Goal: Contribute content: Contribute content

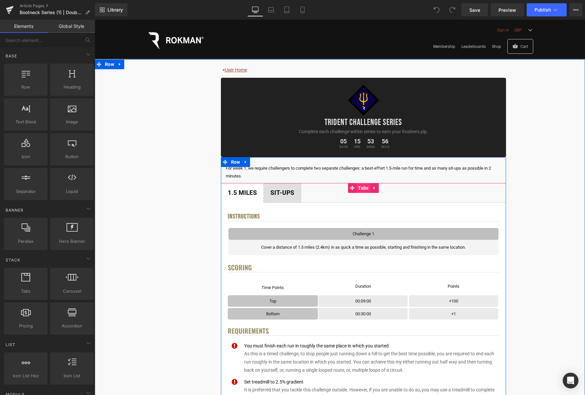
click at [364, 189] on span "Tabs" at bounding box center [363, 188] width 14 height 10
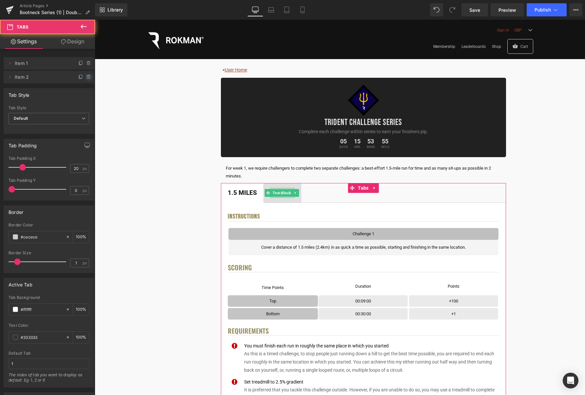
click at [87, 77] on icon at bounding box center [88, 77] width 3 height 3
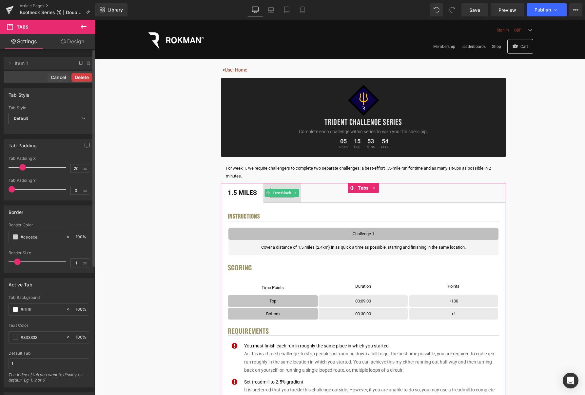
drag, startPoint x: 159, startPoint y: 149, endPoint x: 87, endPoint y: 77, distance: 101.3
click at [87, 77] on button "Delete" at bounding box center [81, 77] width 21 height 9
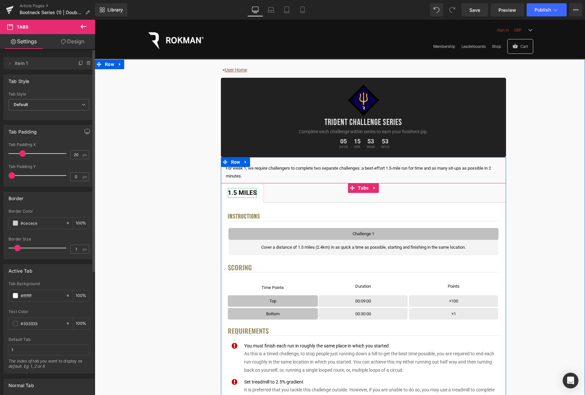
click at [249, 192] on div "1.5 Miles" at bounding box center [242, 193] width 29 height 10
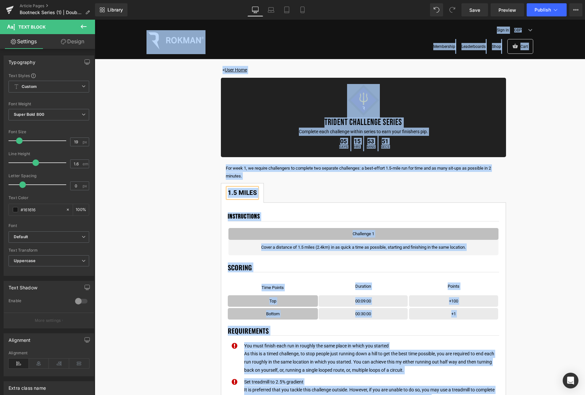
click at [249, 192] on div "1.5 Miles" at bounding box center [242, 193] width 29 height 10
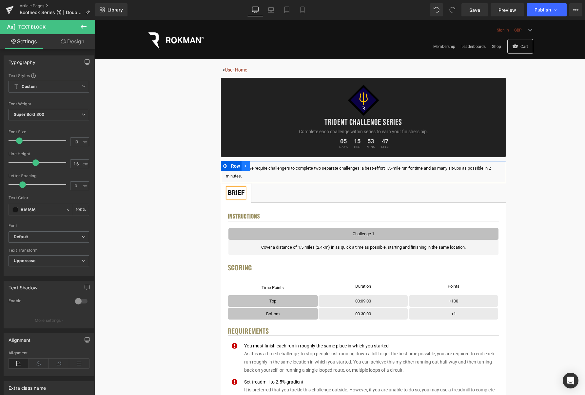
drag, startPoint x: 249, startPoint y: 167, endPoint x: 263, endPoint y: 168, distance: 13.8
click at [249, 167] on link at bounding box center [246, 166] width 9 height 10
click at [265, 168] on icon at bounding box center [263, 166] width 5 height 5
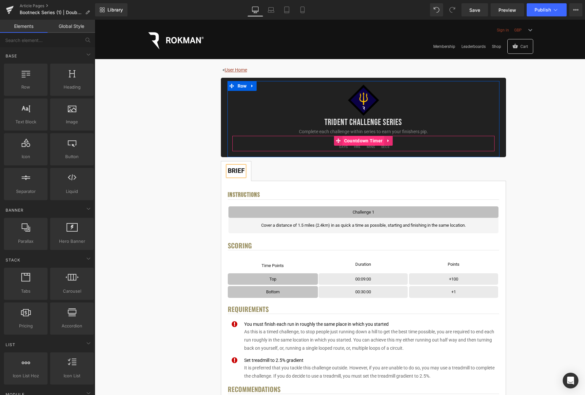
click at [364, 138] on span "Countdown Timer" at bounding box center [364, 141] width 42 height 10
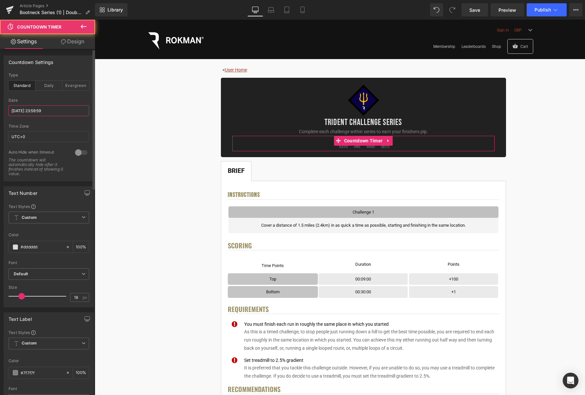
click at [39, 110] on input "[DATE] 23:59:59" at bounding box center [49, 110] width 81 height 11
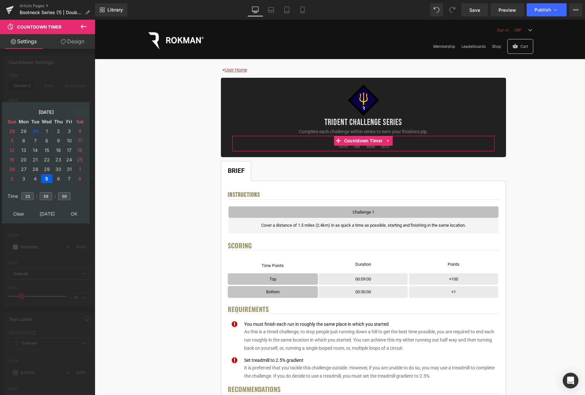
click at [78, 111] on icon at bounding box center [80, 112] width 6 height 6
click at [45, 139] on td "5" at bounding box center [46, 140] width 11 height 9
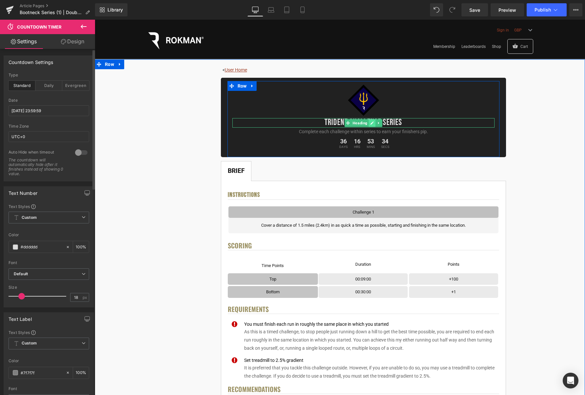
click at [370, 122] on link at bounding box center [372, 123] width 7 height 8
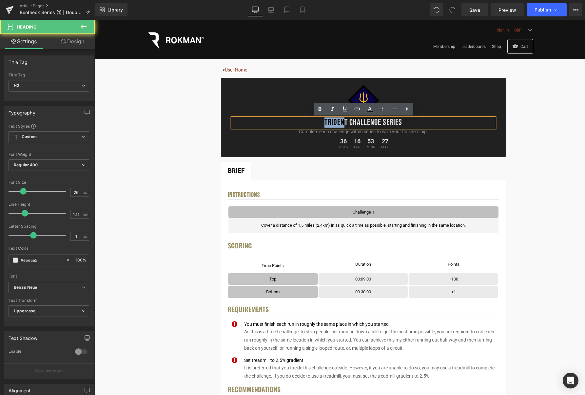
drag, startPoint x: 346, startPoint y: 123, endPoint x: 307, endPoint y: 120, distance: 39.4
click at [307, 120] on h2 "Trident Challenge Series" at bounding box center [363, 123] width 262 height 10
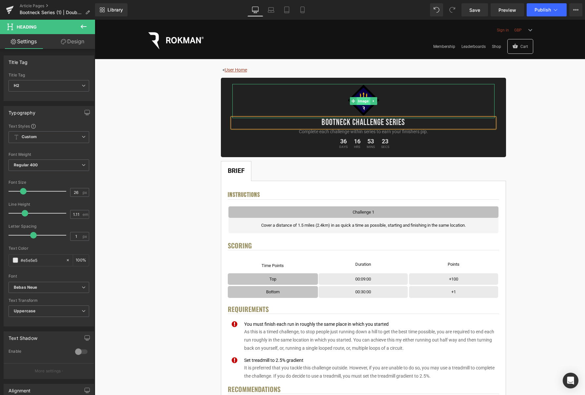
click at [359, 100] on span "Image" at bounding box center [363, 101] width 13 height 8
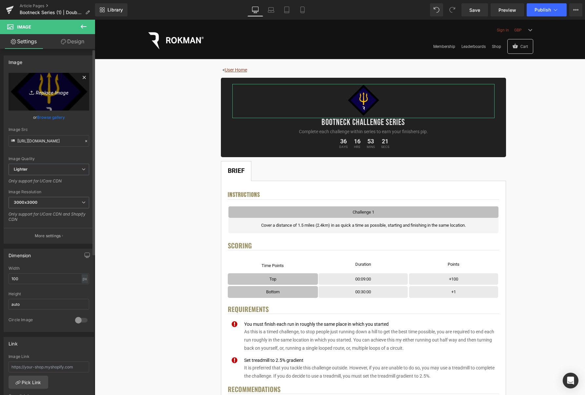
click at [54, 90] on icon "Replace Image" at bounding box center [49, 92] width 52 height 8
type input "C:\fakepath\Pips_Bootneck.png"
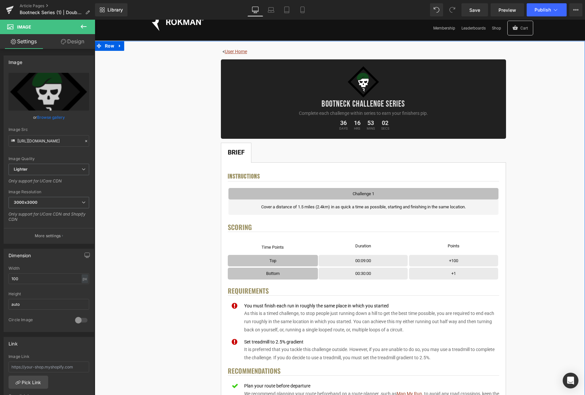
scroll to position [19, 0]
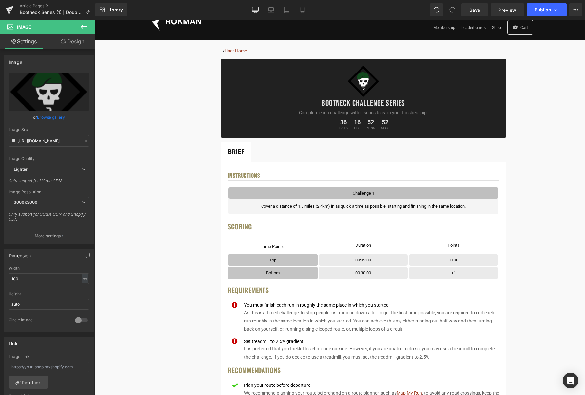
drag, startPoint x: 86, startPoint y: 30, endPoint x: 82, endPoint y: 47, distance: 16.7
click at [86, 30] on button at bounding box center [83, 27] width 23 height 14
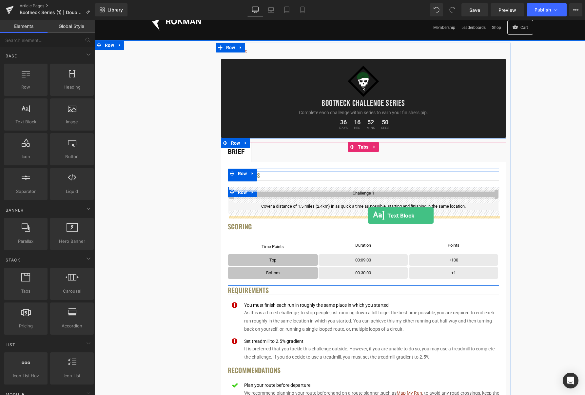
drag, startPoint x: 129, startPoint y: 134, endPoint x: 368, endPoint y: 215, distance: 252.4
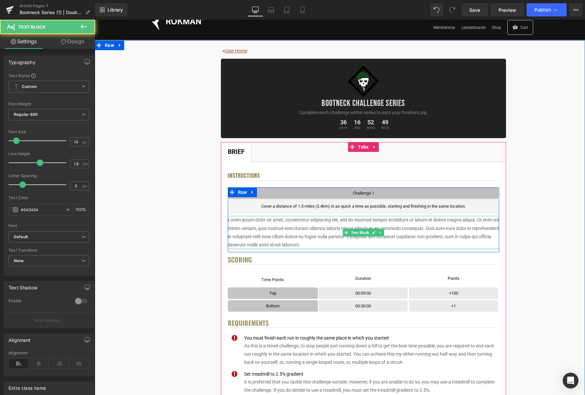
click at [400, 230] on p "Lorem ipsum dolor sit amet, consectetur adipiscing elit, sed do eiusmod tempor …" at bounding box center [364, 232] width 272 height 33
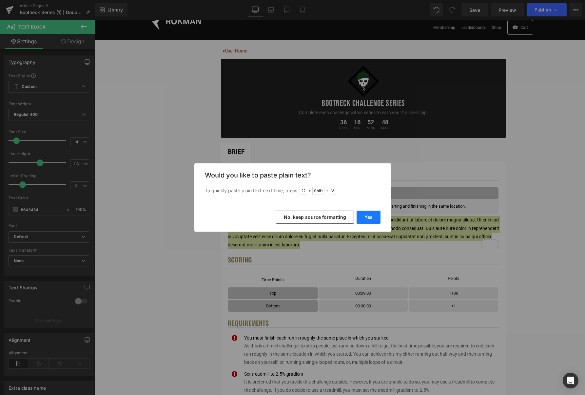
drag, startPoint x: 369, startPoint y: 218, endPoint x: 413, endPoint y: 199, distance: 49.0
click at [369, 218] on button "Yes" at bounding box center [369, 217] width 24 height 13
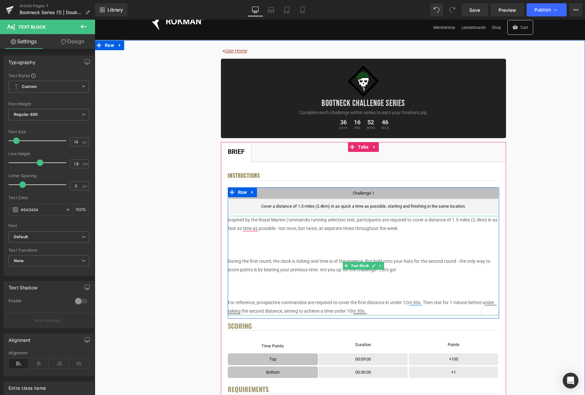
click at [397, 252] on p "To enrich screen reader interactions, please activate Accessibility in Grammarl…" at bounding box center [364, 253] width 272 height 8
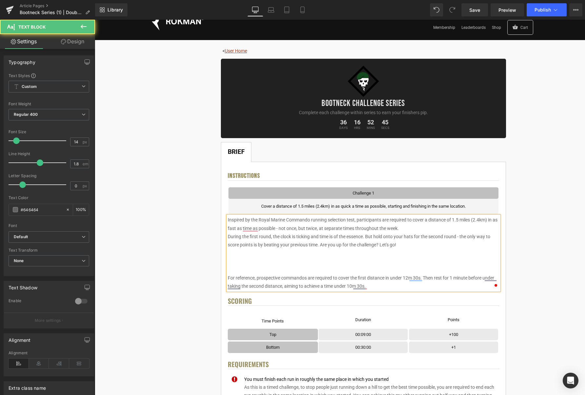
click at [375, 269] on p "To enrich screen reader interactions, please activate Accessibility in Grammarl…" at bounding box center [364, 270] width 272 height 8
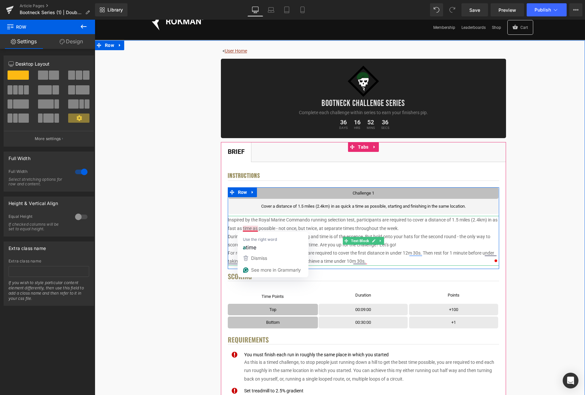
drag, startPoint x: 247, startPoint y: 228, endPoint x: 254, endPoint y: 231, distance: 7.7
click at [247, 228] on p "Inspired by the Royal Marine Commando running selection test, participants are …" at bounding box center [364, 224] width 272 height 16
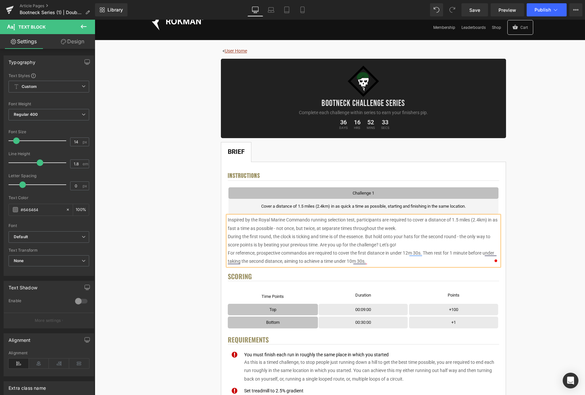
click at [412, 230] on p "Inspired by the Royal Marine Commando running selection test, participants are …" at bounding box center [364, 224] width 272 height 16
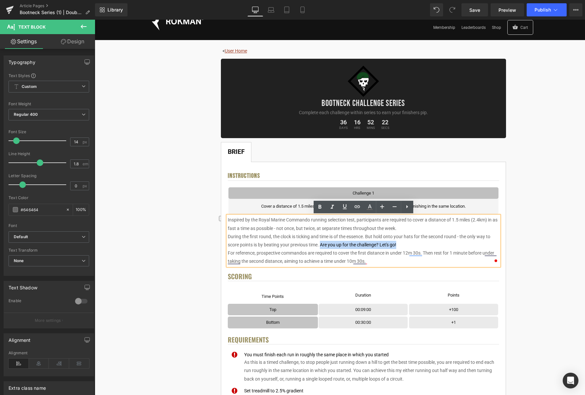
drag, startPoint x: 402, startPoint y: 245, endPoint x: 321, endPoint y: 244, distance: 81.3
click at [321, 244] on p "During the first round, the clock is ticking and time is of the essence. But ho…" at bounding box center [364, 240] width 272 height 16
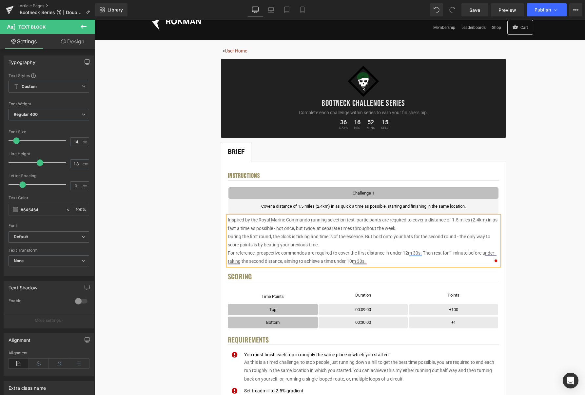
click at [384, 263] on p "For reference, prospective commandos are required to cover the first distance i…" at bounding box center [364, 257] width 272 height 16
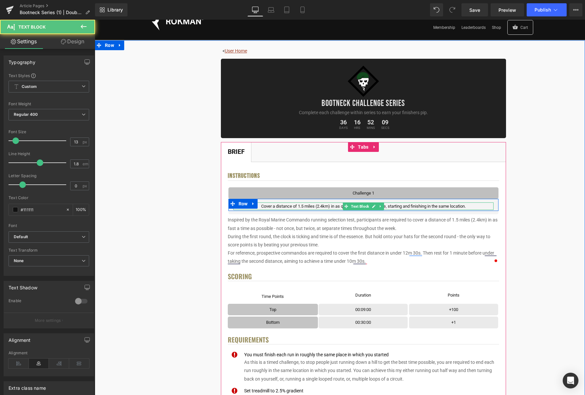
click at [424, 205] on p "Cover a distance of 1.5 miles (2.4km) in as quick a time as possible, starting …" at bounding box center [363, 206] width 260 height 8
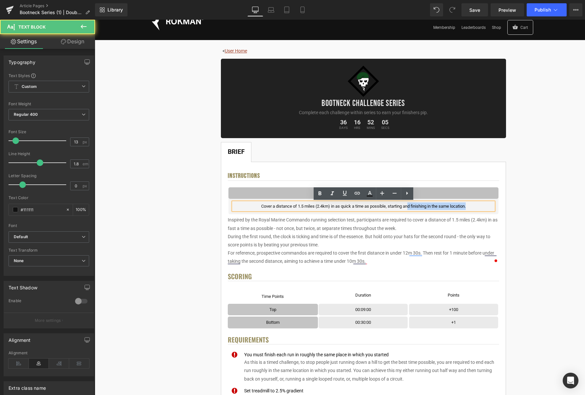
drag, startPoint x: 474, startPoint y: 206, endPoint x: 429, endPoint y: 208, distance: 45.0
click at [408, 207] on p "Cover a distance of 1.5 miles (2.4km) in as quick a time as possible, starting …" at bounding box center [363, 206] width 260 height 8
click at [476, 205] on p "Cover a distance of 1.5 miles (2.4km) in as quick a time as possible, starting …" at bounding box center [363, 206] width 260 height 8
drag, startPoint x: 388, startPoint y: 206, endPoint x: 398, endPoint y: 212, distance: 11.6
click at [388, 206] on p "Cover a distance of 1.5 miles (2.4km) in as quick a time as possible, starting …" at bounding box center [363, 206] width 260 height 8
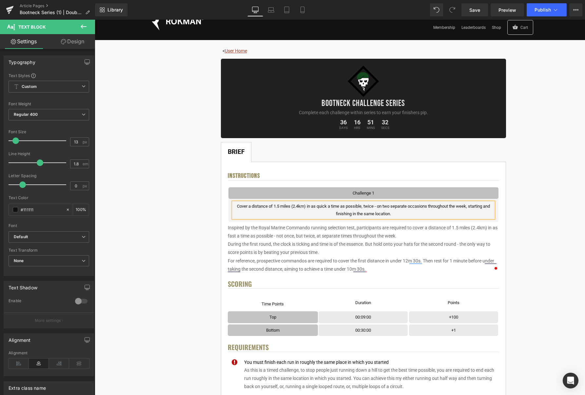
click at [406, 213] on p "Cover a distance of 1.5 miles (2.4km) in as quick a time as possible, twice - o…" at bounding box center [363, 209] width 260 height 15
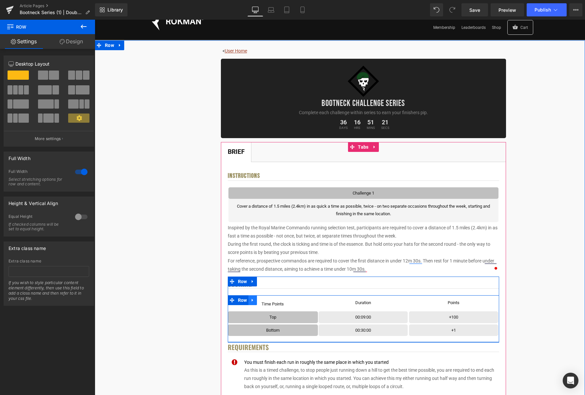
click at [253, 301] on icon at bounding box center [253, 300] width 5 height 5
click at [263, 301] on icon at bounding box center [261, 300] width 5 height 5
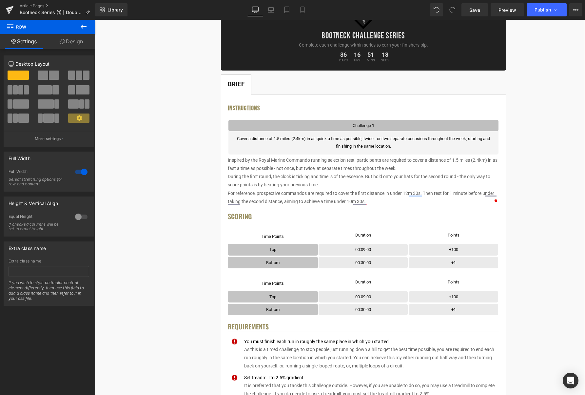
scroll to position [85, 0]
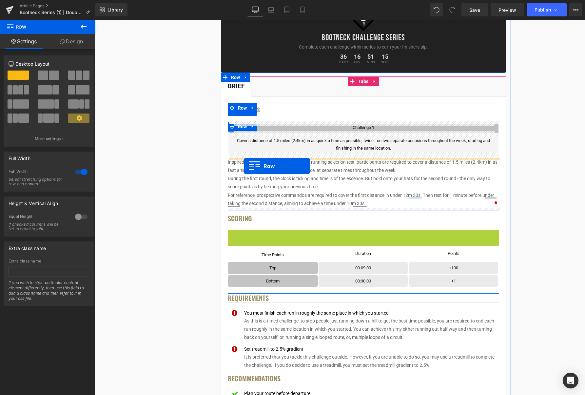
drag, startPoint x: 244, startPoint y: 235, endPoint x: 244, endPoint y: 166, distance: 68.9
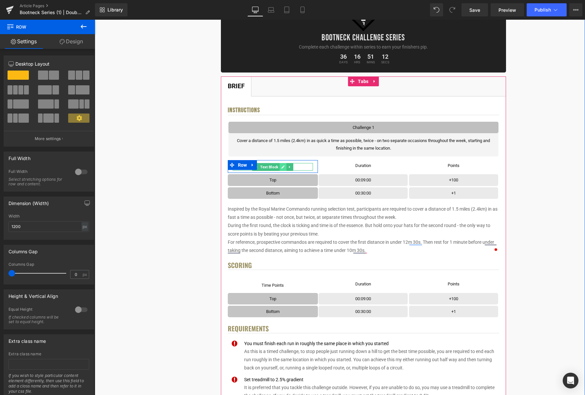
click at [285, 168] on icon at bounding box center [283, 167] width 4 height 4
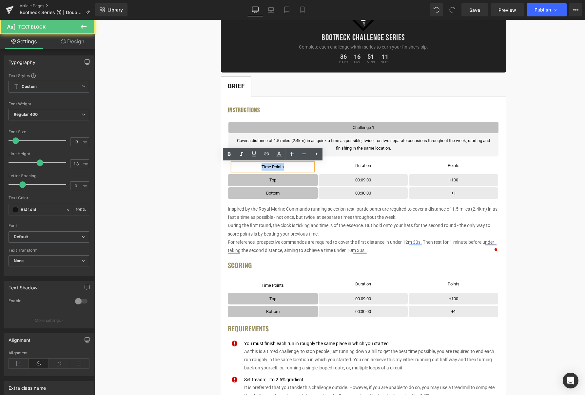
drag, startPoint x: 287, startPoint y: 168, endPoint x: 258, endPoint y: 168, distance: 28.9
click at [258, 168] on p "Time Points" at bounding box center [273, 167] width 81 height 8
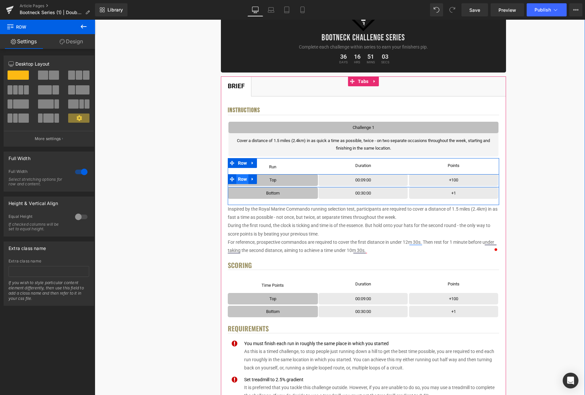
click at [241, 178] on span "Row" at bounding box center [242, 179] width 12 height 10
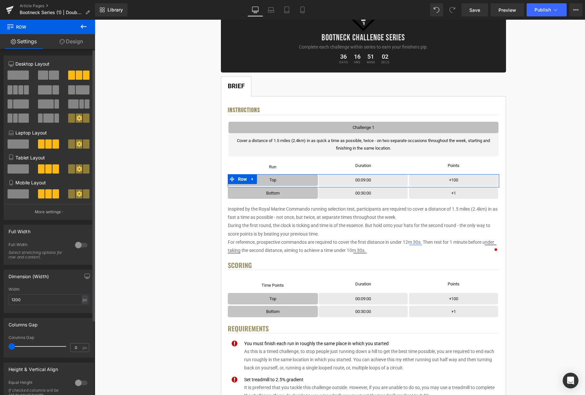
click at [20, 89] on span at bounding box center [20, 89] width 5 height 9
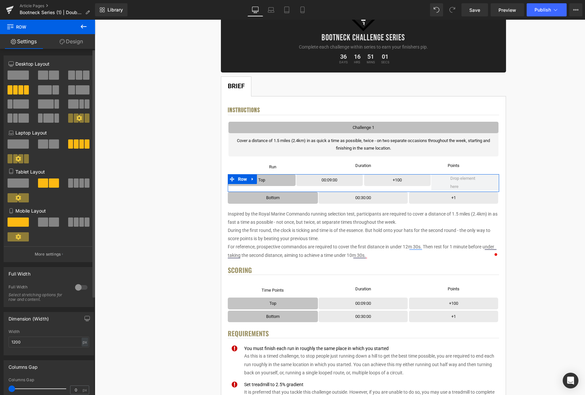
drag, startPoint x: 75, startPoint y: 183, endPoint x: 80, endPoint y: 231, distance: 48.5
click at [75, 183] on span at bounding box center [76, 182] width 5 height 9
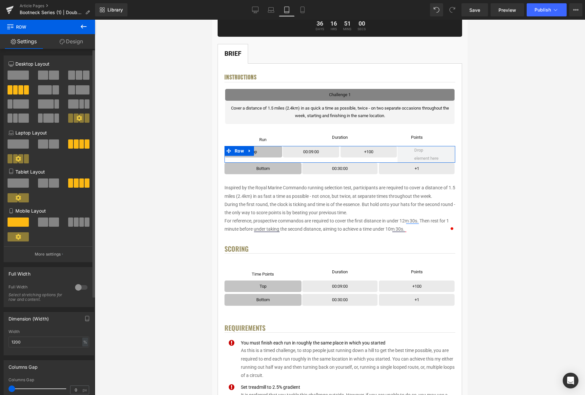
click at [79, 223] on span at bounding box center [81, 221] width 5 height 9
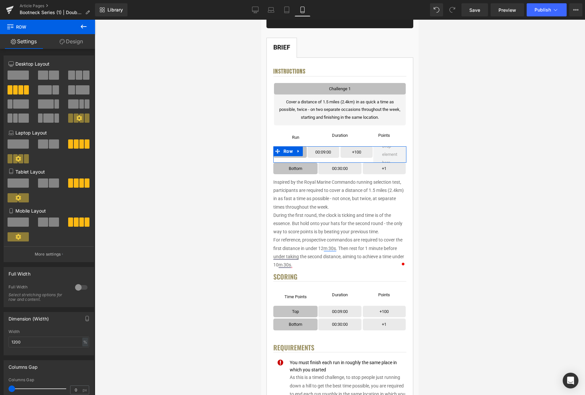
scroll to position [129, 0]
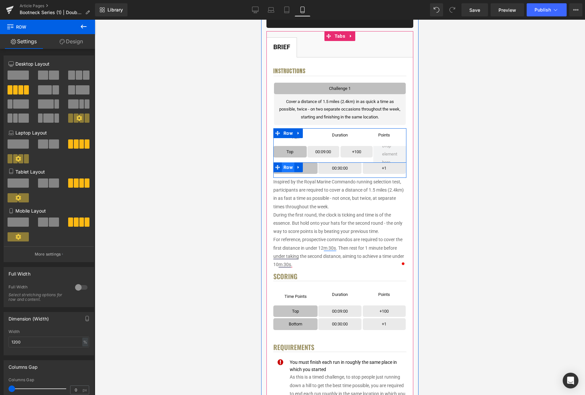
click at [289, 166] on span "Row" at bounding box center [288, 167] width 12 height 10
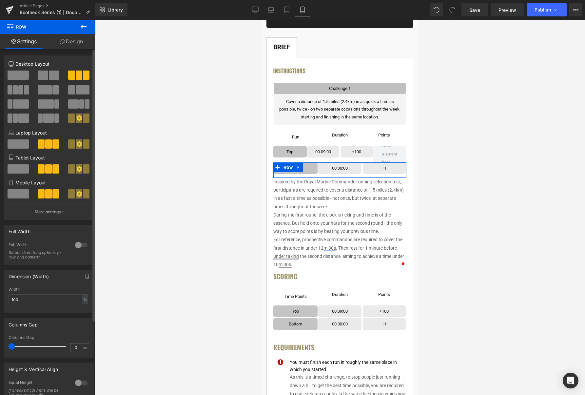
click at [17, 90] on span at bounding box center [15, 89] width 5 height 9
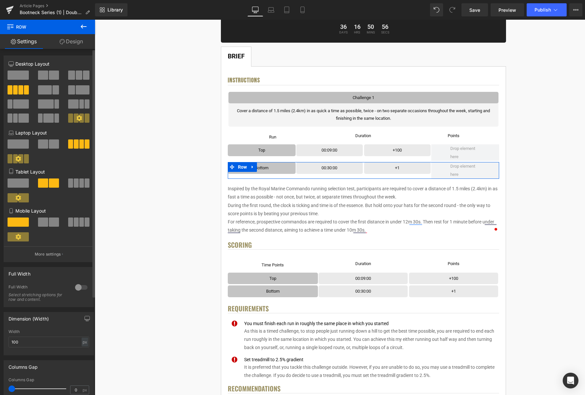
click at [74, 183] on span at bounding box center [76, 182] width 5 height 9
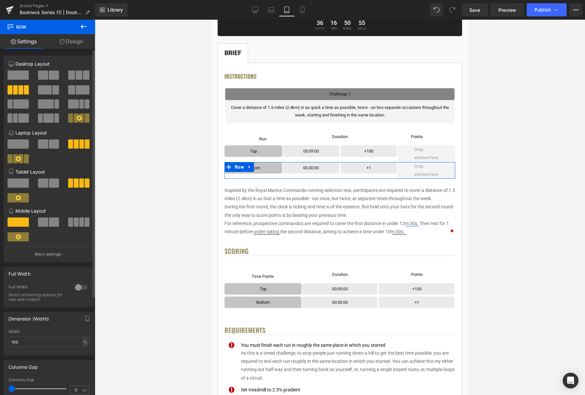
click at [74, 221] on span at bounding box center [76, 221] width 5 height 9
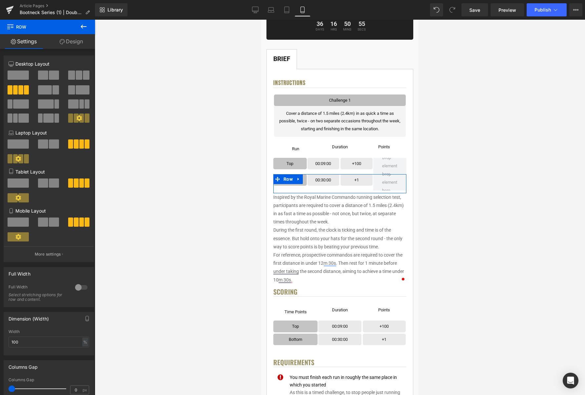
scroll to position [129, 0]
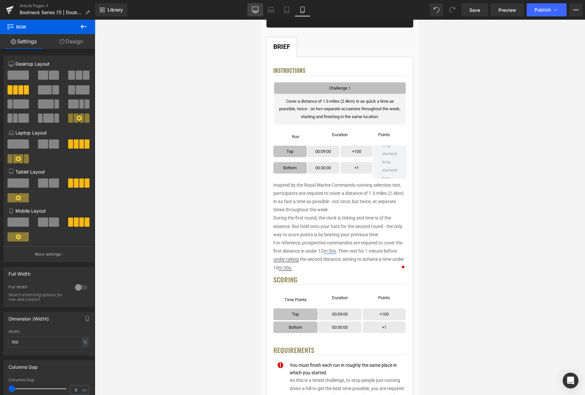
click at [253, 14] on link "Desktop" at bounding box center [256, 9] width 16 height 13
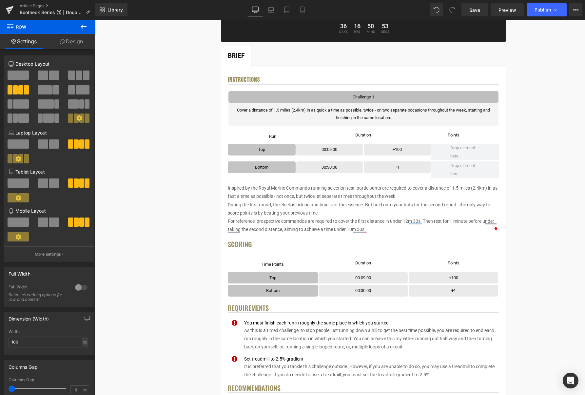
scroll to position [115, 0]
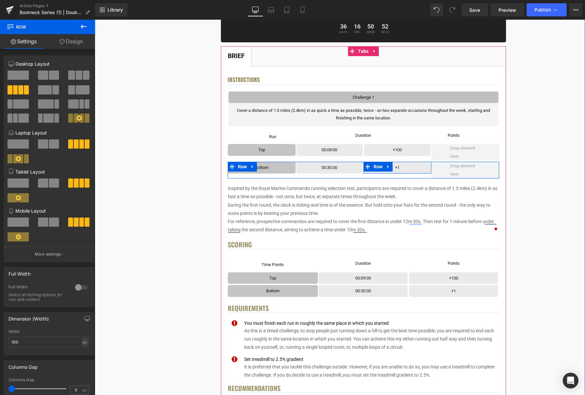
click at [391, 166] on icon at bounding box center [388, 166] width 5 height 5
click at [396, 167] on icon at bounding box center [397, 166] width 5 height 5
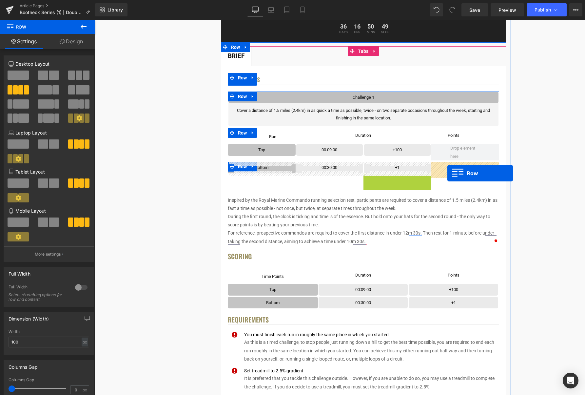
drag, startPoint x: 384, startPoint y: 178, endPoint x: 445, endPoint y: 173, distance: 61.2
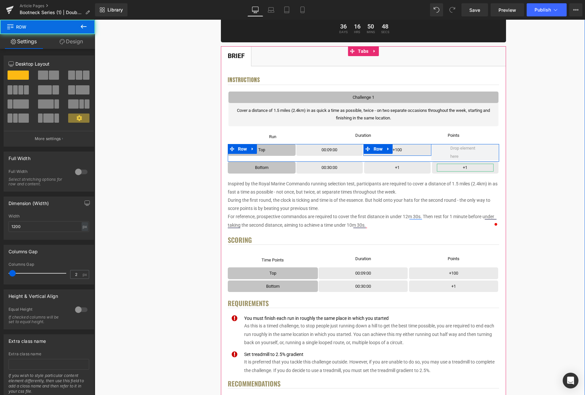
click at [391, 149] on icon at bounding box center [388, 149] width 5 height 5
drag, startPoint x: 398, startPoint y: 149, endPoint x: 391, endPoint y: 154, distance: 8.9
click at [398, 149] on icon at bounding box center [397, 149] width 5 height 5
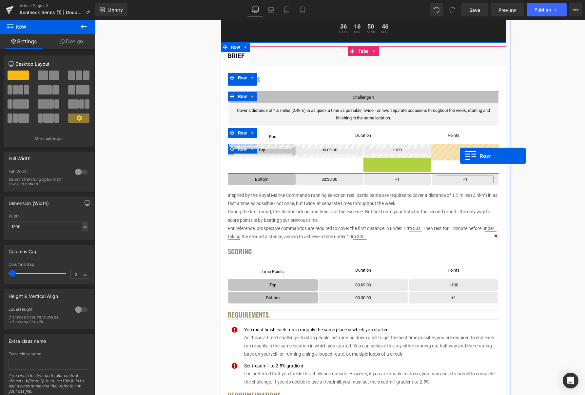
drag, startPoint x: 405, startPoint y: 160, endPoint x: 459, endPoint y: 156, distance: 53.9
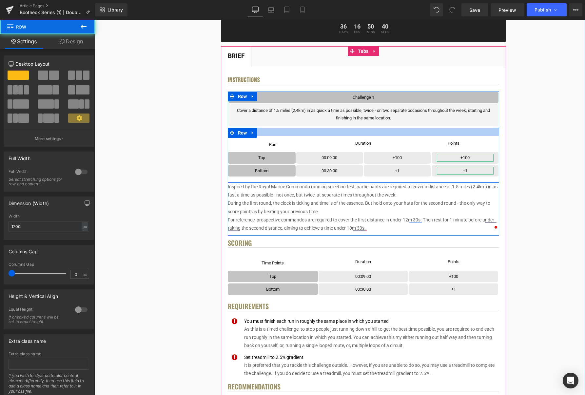
drag, startPoint x: 342, startPoint y: 131, endPoint x: 341, endPoint y: 136, distance: 5.5
click at [342, 136] on div "Run Text Block Row Row Duration Text Block Row Row Points Text Block Row Row Ro…" at bounding box center [364, 155] width 272 height 55
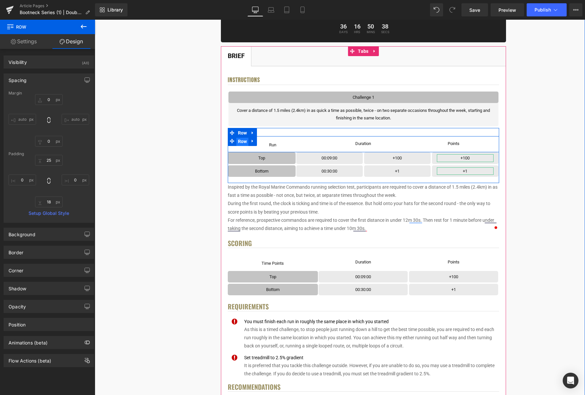
click at [248, 140] on span "Row" at bounding box center [242, 141] width 12 height 10
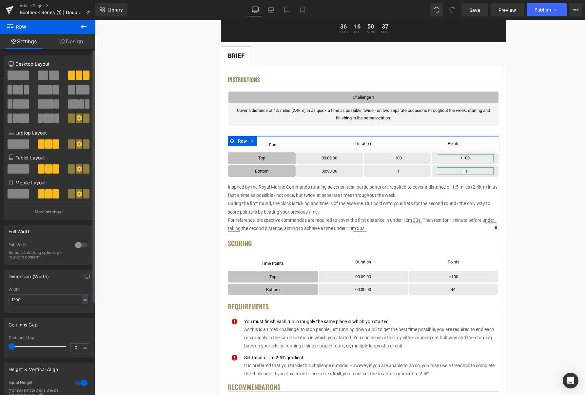
drag, startPoint x: 19, startPoint y: 89, endPoint x: 30, endPoint y: 103, distance: 17.4
click at [19, 89] on span at bounding box center [20, 89] width 5 height 9
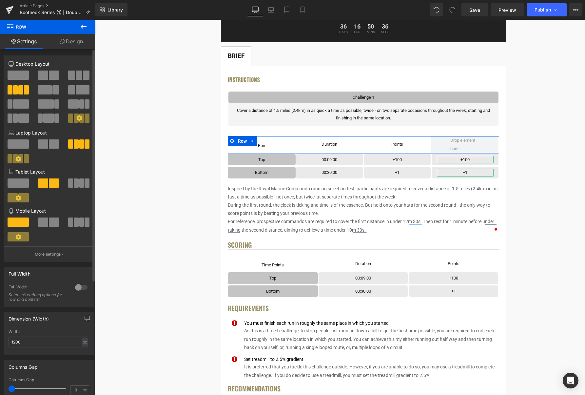
drag, startPoint x: 81, startPoint y: 184, endPoint x: 75, endPoint y: 220, distance: 36.0
click at [81, 184] on span at bounding box center [81, 182] width 5 height 9
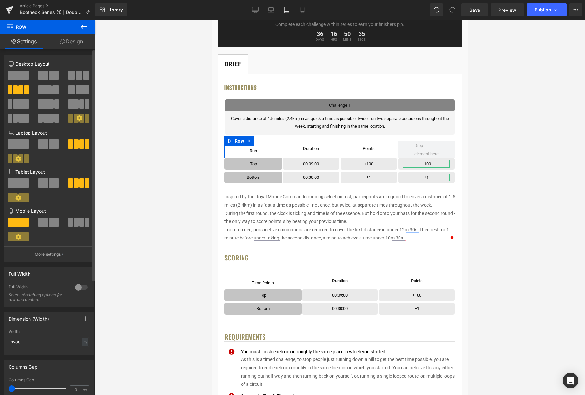
click at [75, 222] on span at bounding box center [76, 221] width 5 height 9
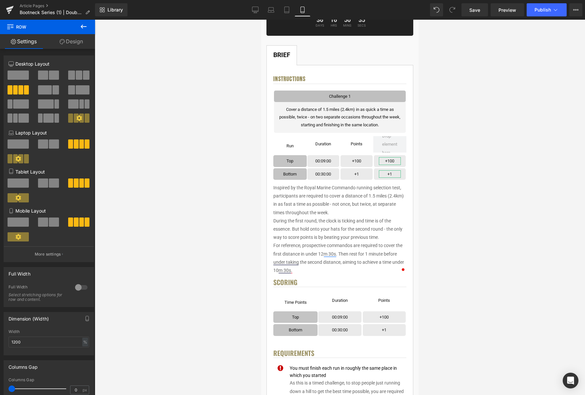
scroll to position [121, 0]
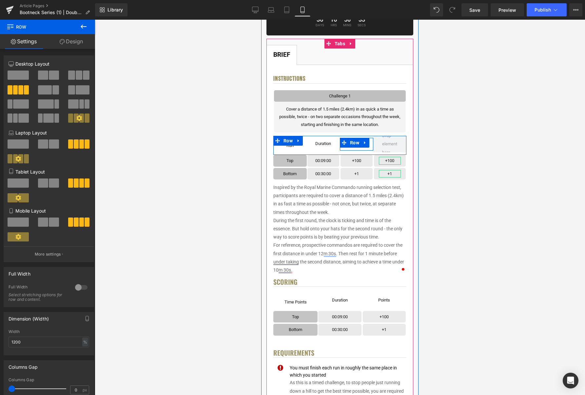
click at [366, 142] on icon at bounding box center [365, 142] width 5 height 5
click at [368, 144] on icon at bounding box center [365, 142] width 5 height 5
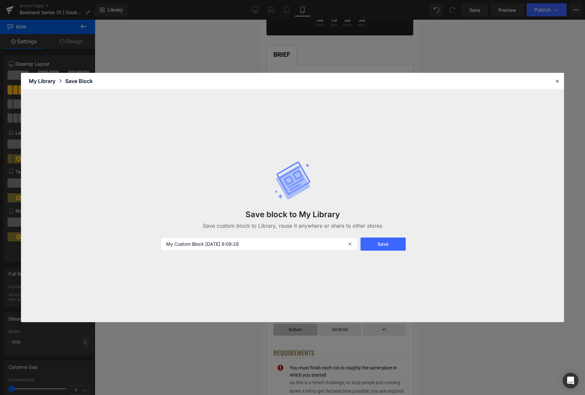
drag, startPoint x: 560, startPoint y: 80, endPoint x: 530, endPoint y: 76, distance: 31.1
click at [560, 80] on div at bounding box center [558, 81] width 8 height 8
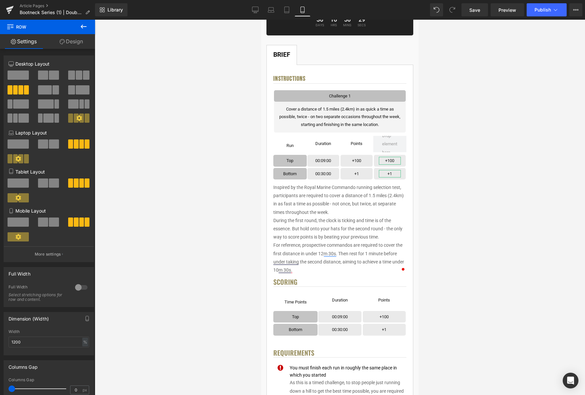
drag, startPoint x: 258, startPoint y: 8, endPoint x: 266, endPoint y: 19, distance: 13.1
click at [258, 8] on icon at bounding box center [255, 9] width 6 height 5
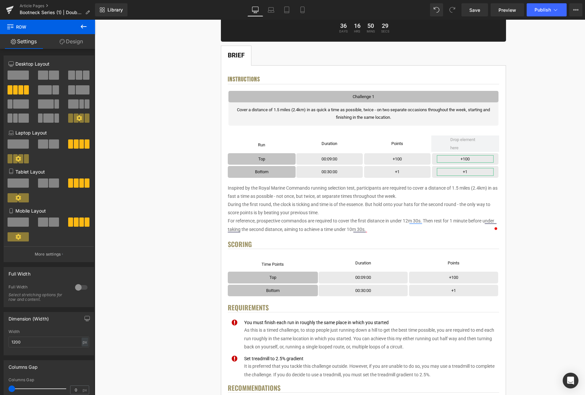
scroll to position [115, 0]
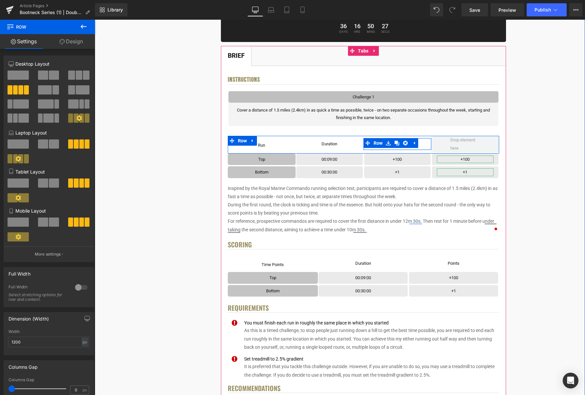
click at [395, 144] on icon at bounding box center [397, 143] width 5 height 5
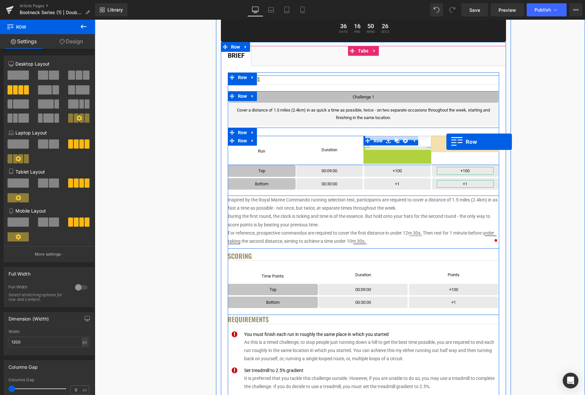
drag, startPoint x: 382, startPoint y: 153, endPoint x: 447, endPoint y: 142, distance: 65.3
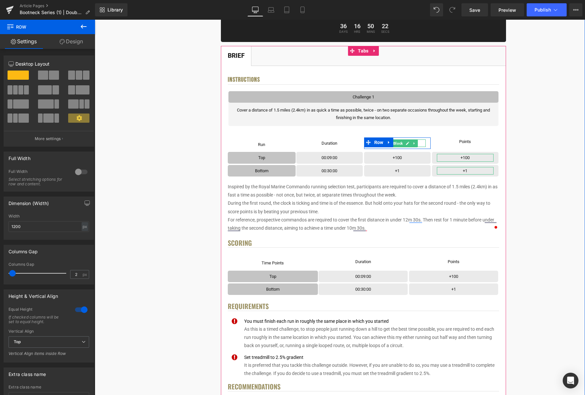
click at [422, 143] on p "Points" at bounding box center [397, 143] width 57 height 8
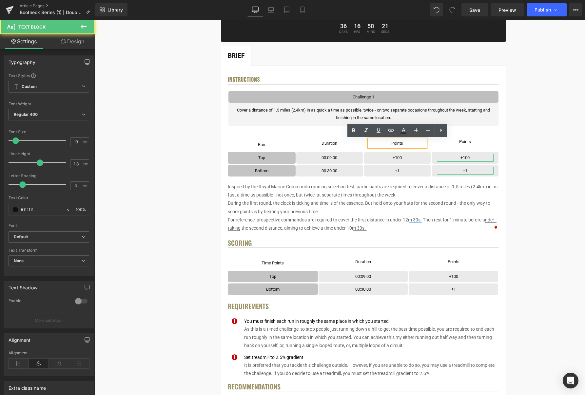
click at [421, 143] on p "Points" at bounding box center [397, 143] width 57 height 8
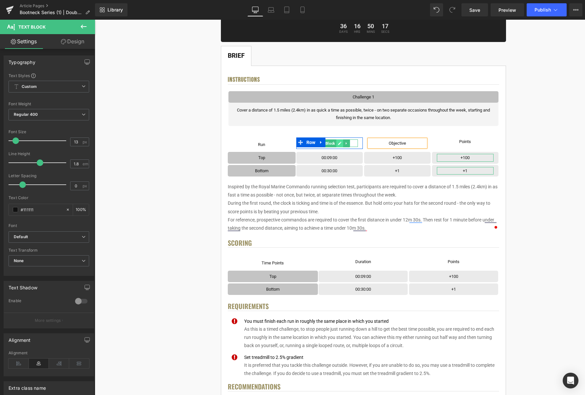
click at [343, 144] on link at bounding box center [339, 143] width 7 height 8
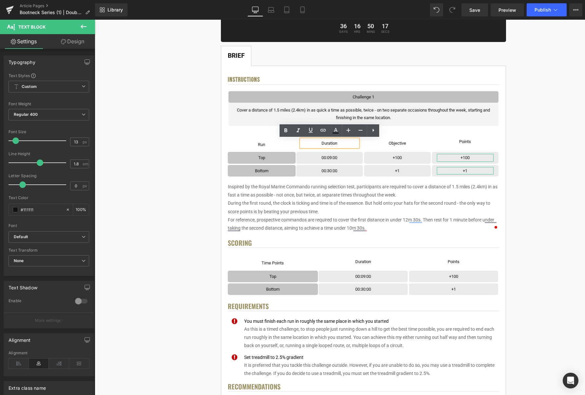
click at [343, 144] on div "Duration" at bounding box center [329, 143] width 57 height 8
click at [273, 158] on icon at bounding box center [272, 157] width 3 height 3
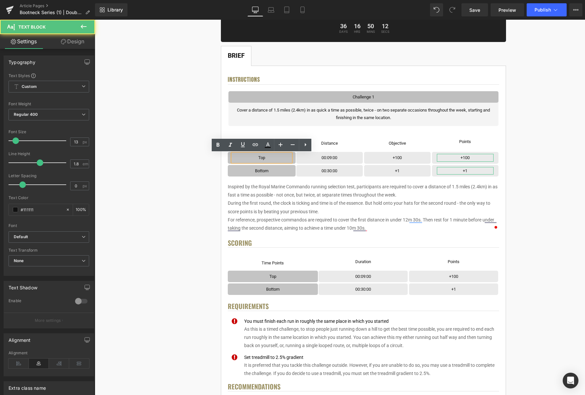
click at [273, 158] on p "Top" at bounding box center [262, 158] width 58 height 8
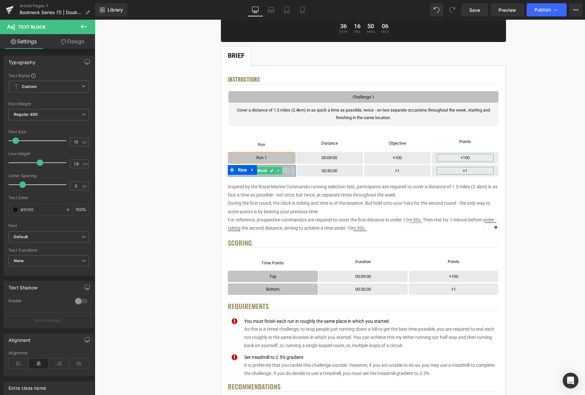
click at [271, 170] on icon at bounding box center [272, 171] width 4 height 4
click at [272, 170] on p "Bottom" at bounding box center [262, 171] width 58 height 8
drag, startPoint x: 339, startPoint y: 156, endPoint x: 343, endPoint y: 158, distance: 4.3
click at [339, 156] on icon at bounding box center [340, 158] width 4 height 4
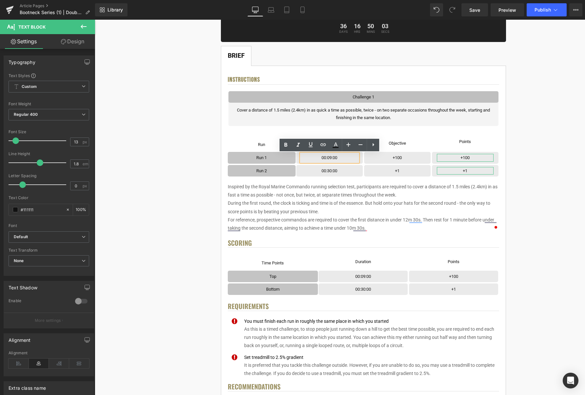
click at [343, 158] on p "00:09:00" at bounding box center [329, 158] width 57 height 8
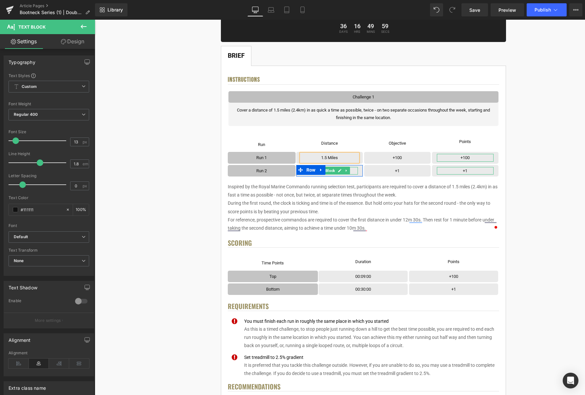
click at [340, 170] on icon at bounding box center [339, 170] width 3 height 3
click at [341, 171] on p "00:30:00" at bounding box center [329, 171] width 57 height 8
click at [422, 158] on p "+100" at bounding box center [397, 158] width 57 height 8
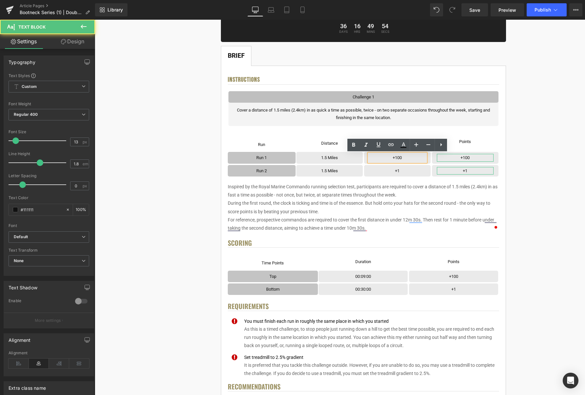
click at [421, 158] on p "+100" at bounding box center [397, 158] width 57 height 8
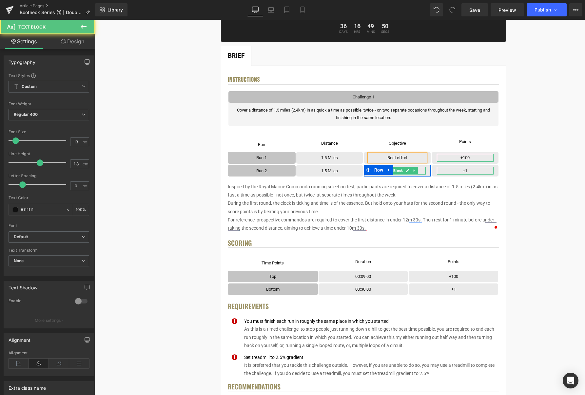
click at [423, 171] on p "+1" at bounding box center [397, 171] width 57 height 8
click at [422, 171] on p "+1" at bounding box center [397, 171] width 57 height 8
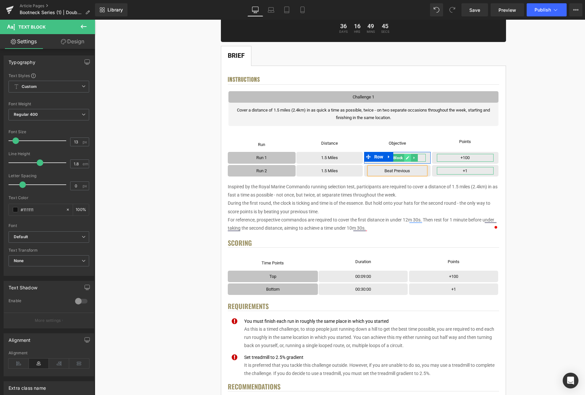
click at [406, 158] on link at bounding box center [407, 158] width 7 height 8
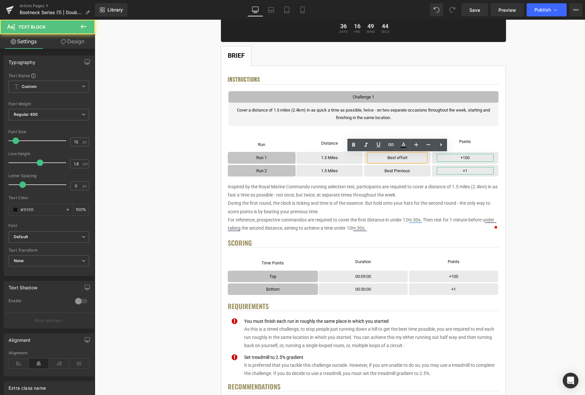
click at [408, 158] on p "Best effort" at bounding box center [397, 158] width 57 height 8
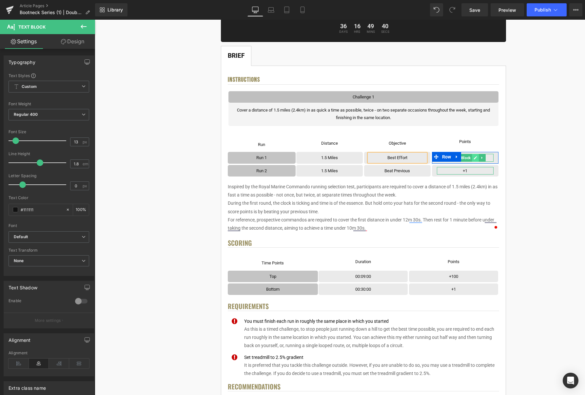
click at [477, 157] on icon at bounding box center [475, 157] width 3 height 3
click at [477, 157] on p "+100" at bounding box center [465, 158] width 57 height 8
click at [474, 171] on icon at bounding box center [476, 171] width 4 height 4
click at [475, 171] on p "+1" at bounding box center [465, 171] width 57 height 8
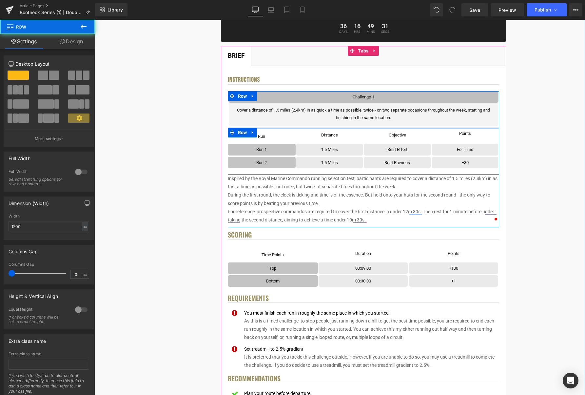
drag, startPoint x: 447, startPoint y: 133, endPoint x: 526, endPoint y: 130, distance: 78.4
click at [447, 123] on div "Challenge 1 Text Block Row Cover a distance of 1.5 miles (2.4km) in as quick a …" at bounding box center [364, 157] width 272 height 133
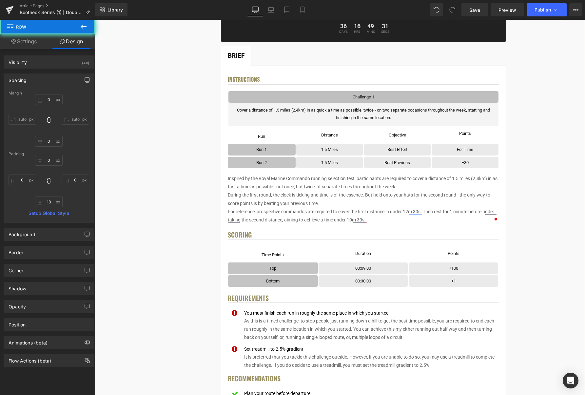
click at [526, 130] on div "< User Home Text Block Row Image Bootneck Challenge Series Heading Complete eac…" at bounding box center [363, 400] width 439 height 906
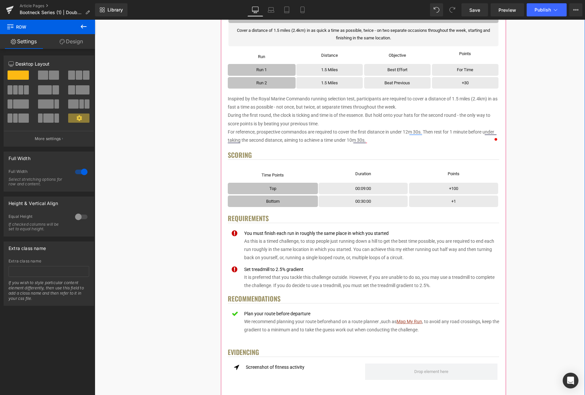
scroll to position [196, 0]
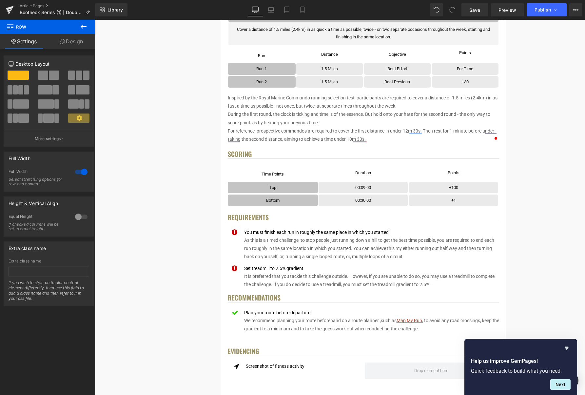
click at [378, 191] on div "00:09:00 Text Block Row" at bounding box center [363, 187] width 89 height 11
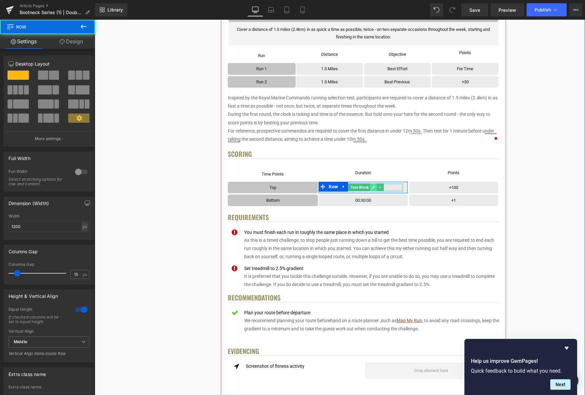
click at [373, 188] on icon at bounding box center [374, 187] width 4 height 4
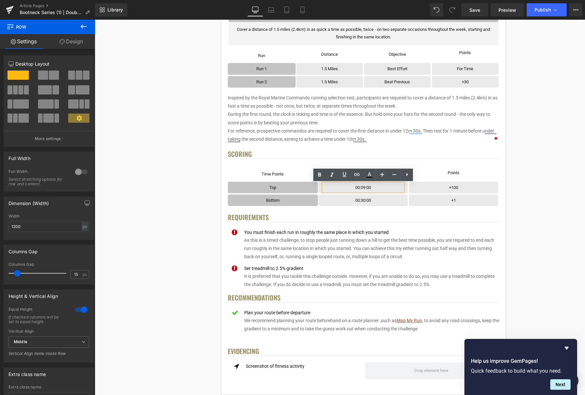
click at [365, 188] on p "00:09:00" at bounding box center [363, 188] width 79 height 8
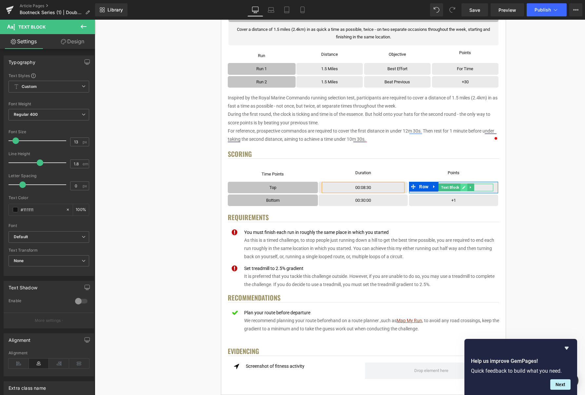
click at [463, 187] on icon at bounding box center [464, 187] width 4 height 4
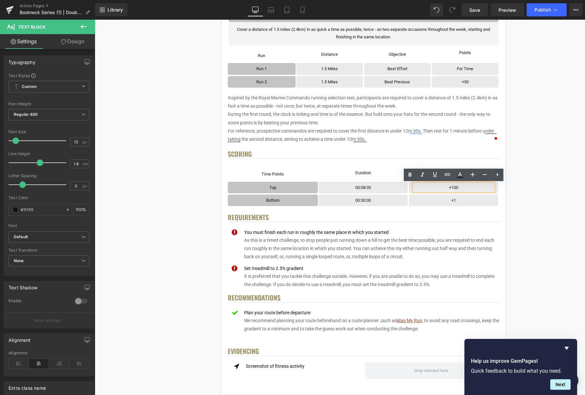
click at [463, 187] on p "+100" at bounding box center [453, 188] width 79 height 8
click at [533, 172] on div "< User Home Text Block Row Image Bootneck Challenge Series Heading Complete eac…" at bounding box center [363, 319] width 439 height 906
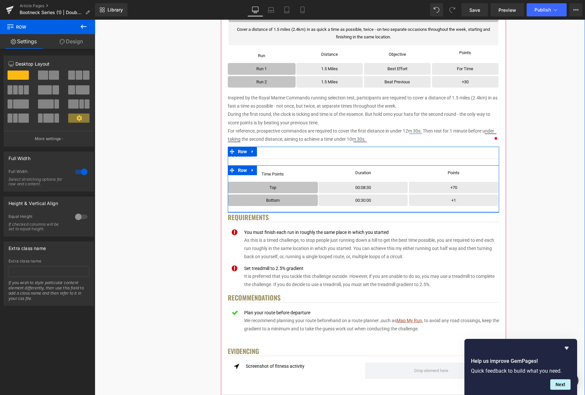
drag, startPoint x: 255, startPoint y: 171, endPoint x: 261, endPoint y: 172, distance: 6.7
click at [255, 171] on icon at bounding box center [253, 170] width 5 height 5
click at [263, 172] on icon at bounding box center [261, 170] width 5 height 5
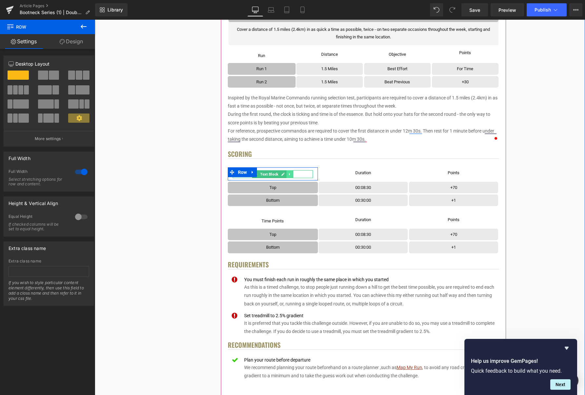
click at [289, 175] on icon at bounding box center [290, 174] width 4 height 4
click at [307, 174] on p "Time Points" at bounding box center [273, 174] width 81 height 8
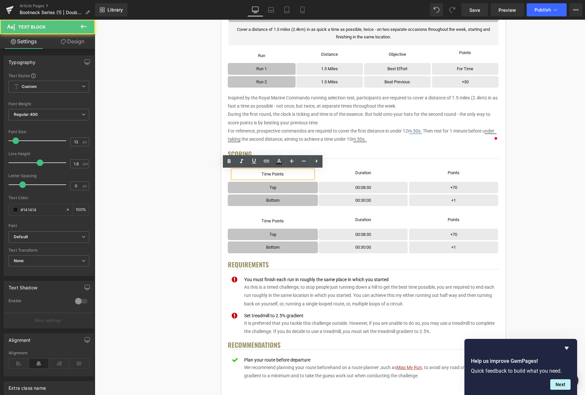
click at [307, 174] on p "Time Points" at bounding box center [273, 174] width 81 height 8
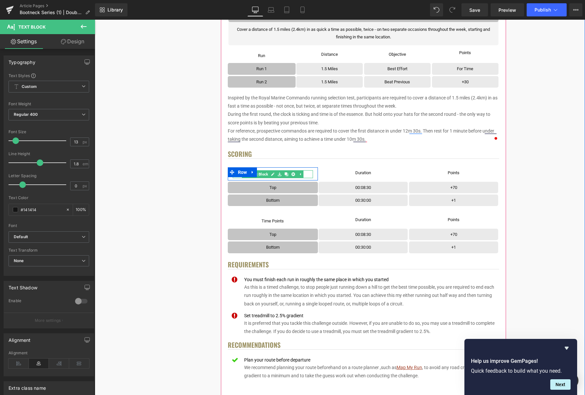
click at [285, 174] on icon at bounding box center [287, 174] width 4 height 4
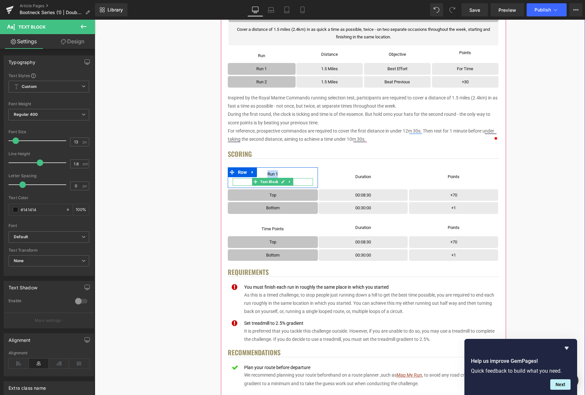
drag, startPoint x: 290, startPoint y: 182, endPoint x: 297, endPoint y: 182, distance: 6.9
click at [290, 182] on icon at bounding box center [289, 182] width 1 height 2
click at [297, 182] on link at bounding box center [293, 182] width 7 height 8
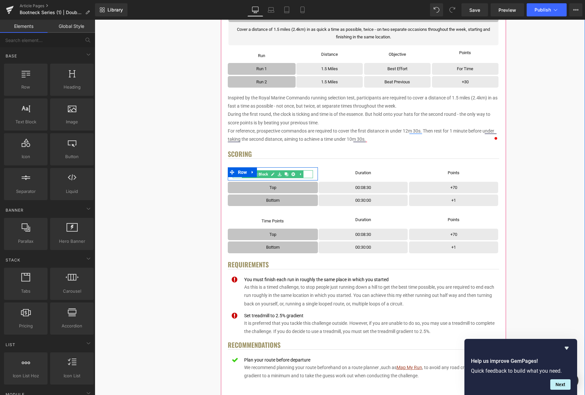
click at [308, 174] on p "Run 1" at bounding box center [273, 174] width 81 height 8
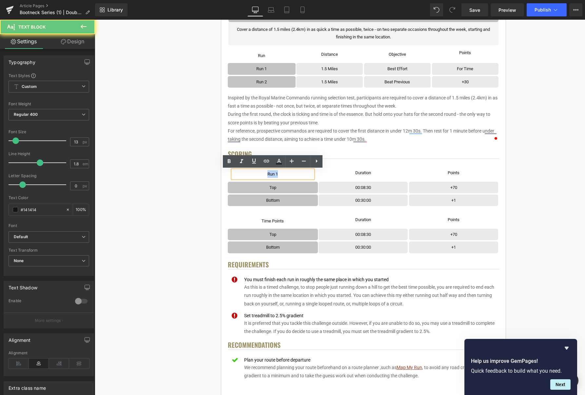
drag, startPoint x: 306, startPoint y: 174, endPoint x: 243, endPoint y: 169, distance: 63.9
click at [261, 174] on p "Run 1" at bounding box center [273, 174] width 81 height 8
click at [227, 160] on icon at bounding box center [229, 161] width 8 height 8
click at [167, 205] on div "< User Home Text Block Row Image Bootneck Challenge Series Heading Complete eac…" at bounding box center [363, 342] width 439 height 953
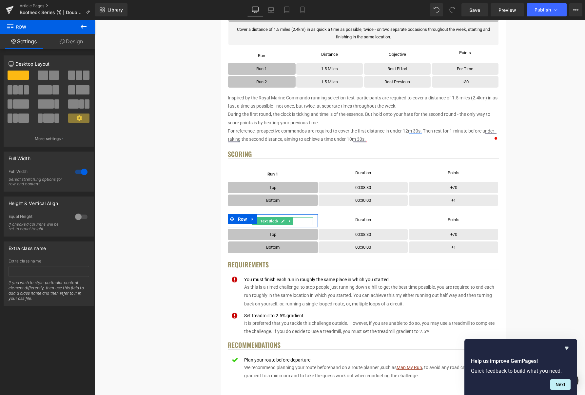
drag, startPoint x: 282, startPoint y: 221, endPoint x: 293, endPoint y: 221, distance: 10.5
click at [282, 221] on icon at bounding box center [283, 221] width 4 height 4
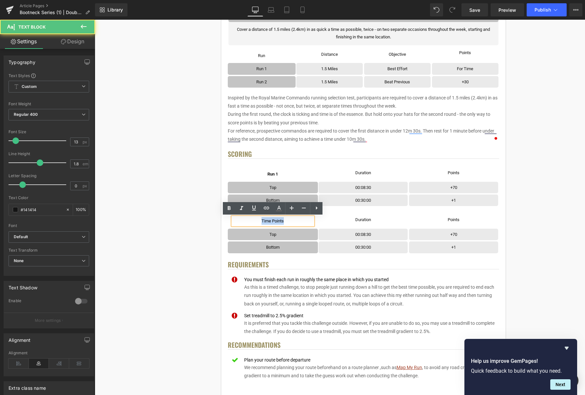
drag, startPoint x: 293, startPoint y: 221, endPoint x: 254, endPoint y: 221, distance: 39.0
click at [254, 221] on div "Time Points Text Block Row Row Duration Text Block Row Row Points Text Block [G…" at bounding box center [364, 220] width 272 height 16
drag, startPoint x: 284, startPoint y: 221, endPoint x: 259, endPoint y: 221, distance: 24.6
click at [259, 221] on p "Run 2" at bounding box center [273, 221] width 81 height 8
click at [230, 210] on icon at bounding box center [229, 208] width 3 height 4
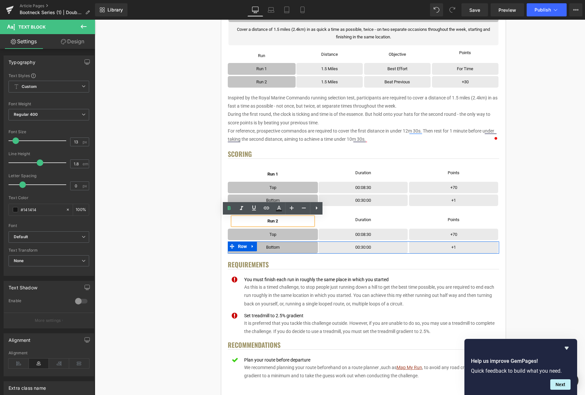
drag, startPoint x: 253, startPoint y: 245, endPoint x: 259, endPoint y: 246, distance: 5.9
click at [253, 245] on icon at bounding box center [252, 246] width 1 height 3
click at [270, 246] on icon at bounding box center [270, 246] width 5 height 5
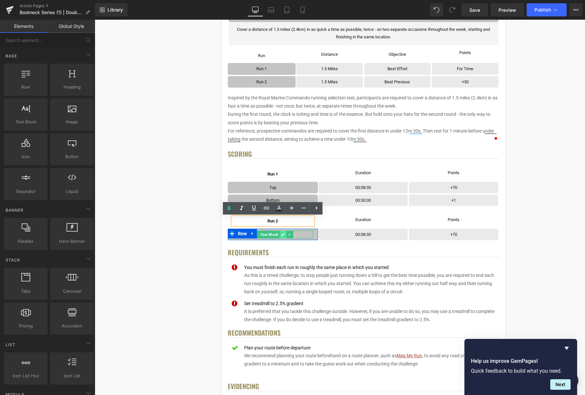
click at [285, 235] on icon at bounding box center [283, 234] width 4 height 4
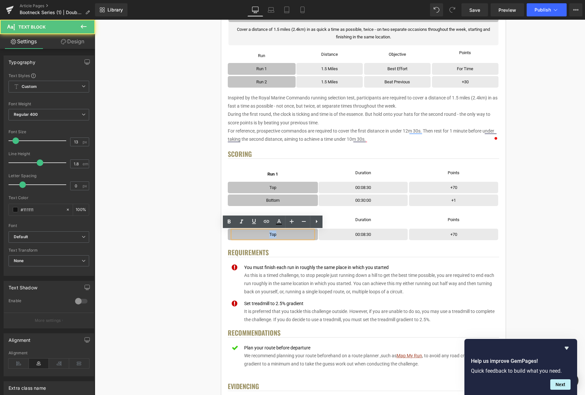
drag, startPoint x: 284, startPoint y: 235, endPoint x: 266, endPoint y: 235, distance: 17.7
click at [266, 235] on p "Top" at bounding box center [273, 235] width 81 height 8
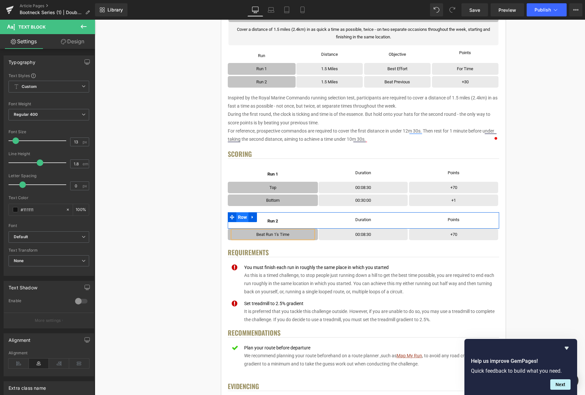
click at [245, 220] on span "Row" at bounding box center [242, 217] width 12 height 10
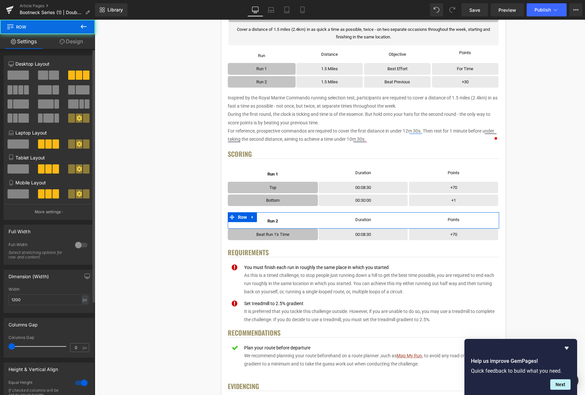
click at [51, 75] on span at bounding box center [54, 75] width 10 height 9
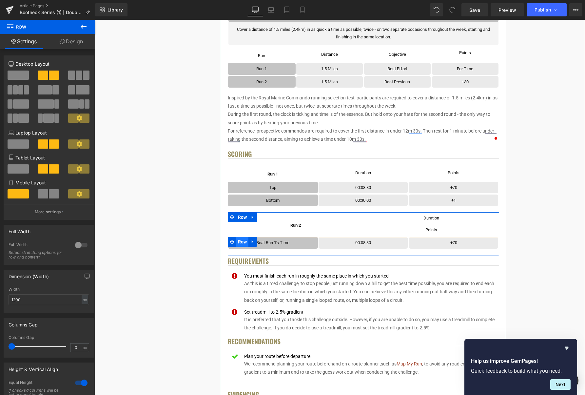
click at [242, 241] on span "Row" at bounding box center [242, 242] width 12 height 10
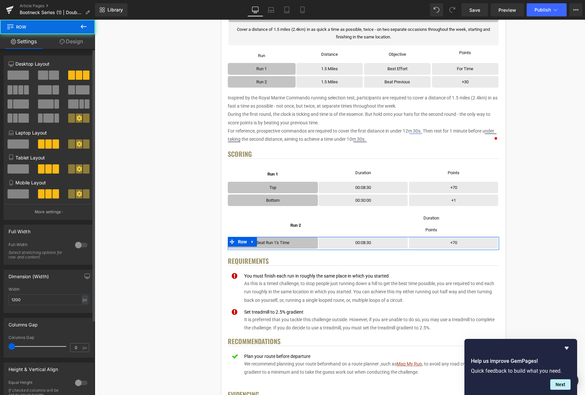
click at [44, 75] on span at bounding box center [43, 75] width 10 height 9
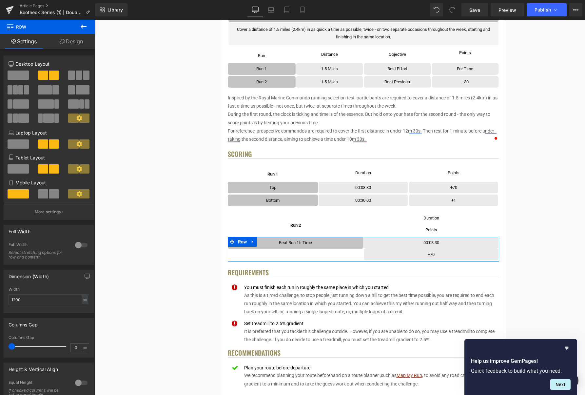
click at [50, 193] on span at bounding box center [54, 193] width 10 height 9
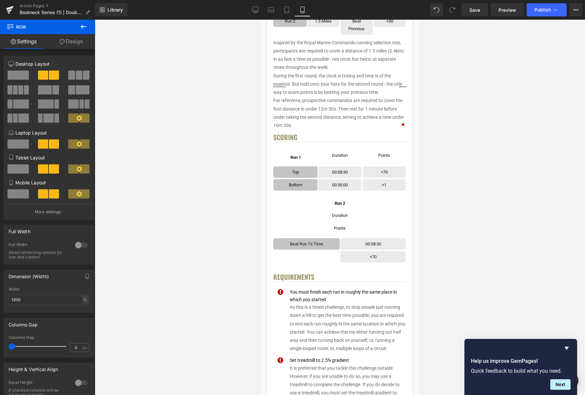
scroll to position [273, 0]
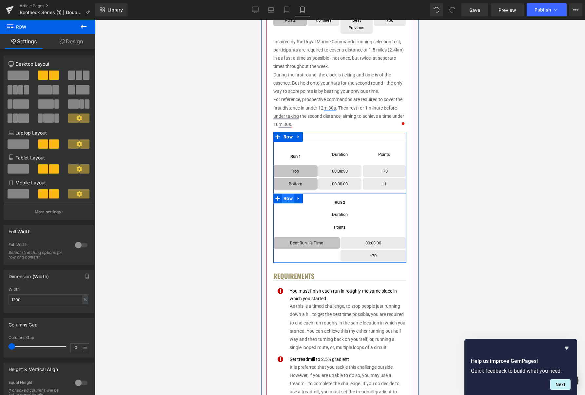
click at [289, 201] on span "Row" at bounding box center [288, 198] width 12 height 10
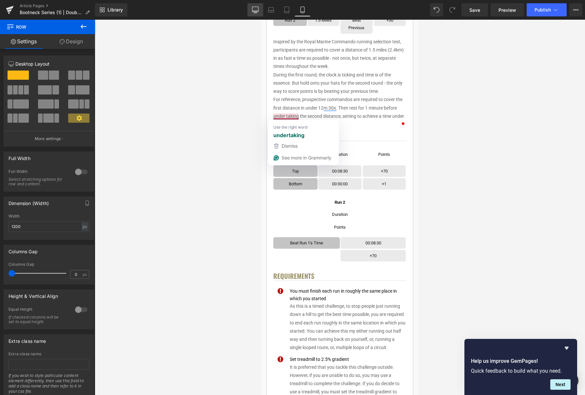
click at [255, 9] on icon at bounding box center [255, 10] width 7 height 7
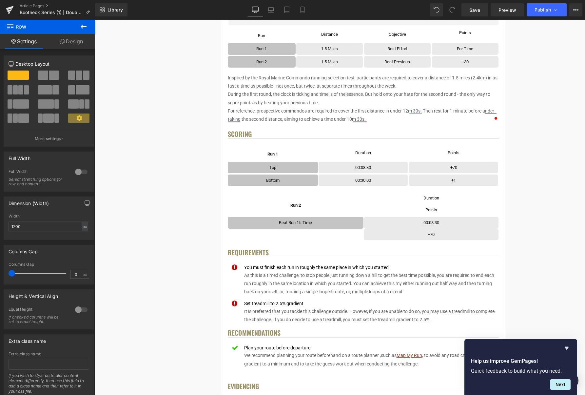
scroll to position [214, 0]
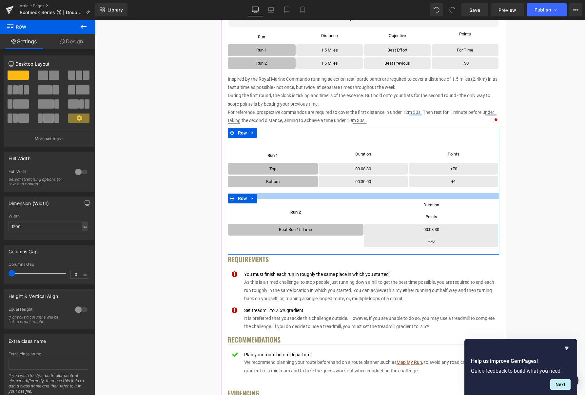
drag, startPoint x: 356, startPoint y: 195, endPoint x: 268, endPoint y: 208, distance: 89.5
click at [356, 200] on div "Run 2 Text Block Row Row Duration Text Block Row Row Points Text Block Row Row …" at bounding box center [364, 223] width 272 height 61
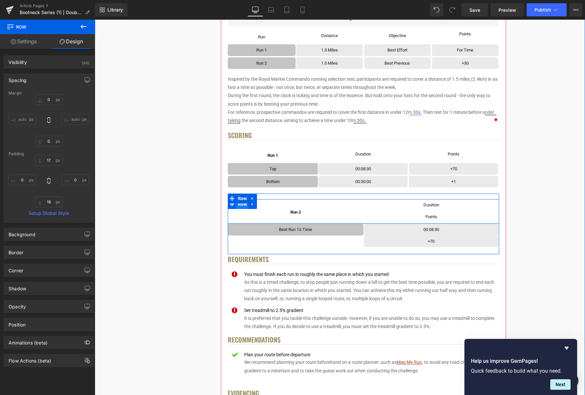
click at [243, 206] on span "Row" at bounding box center [242, 204] width 12 height 10
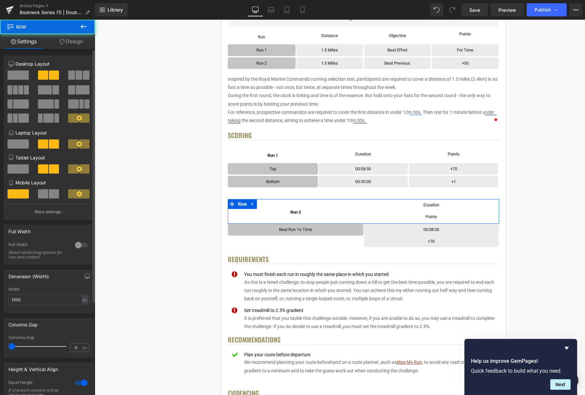
click at [55, 189] on div "Mobile Layout" at bounding box center [49, 191] width 81 height 25
click at [53, 192] on span at bounding box center [54, 193] width 10 height 9
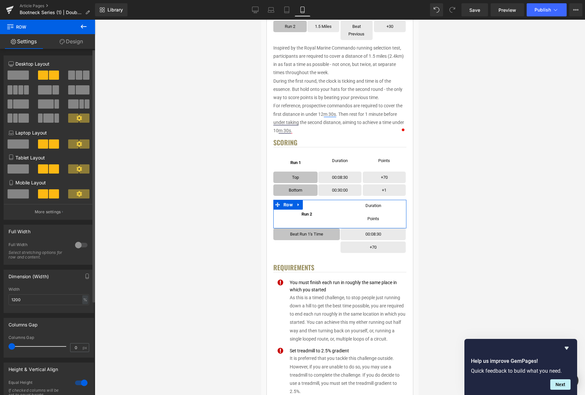
scroll to position [267, 0]
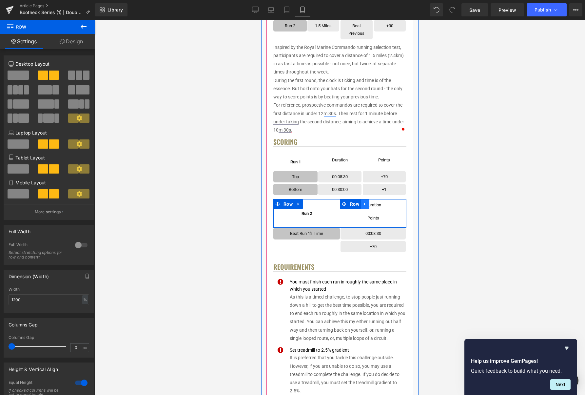
click at [367, 205] on icon at bounding box center [365, 204] width 5 height 5
click at [381, 204] on icon at bounding box center [382, 204] width 5 height 5
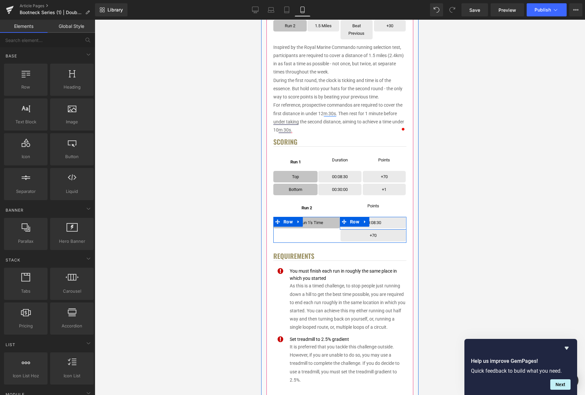
click at [366, 224] on link at bounding box center [365, 222] width 9 height 10
click at [380, 222] on link at bounding box center [382, 222] width 9 height 10
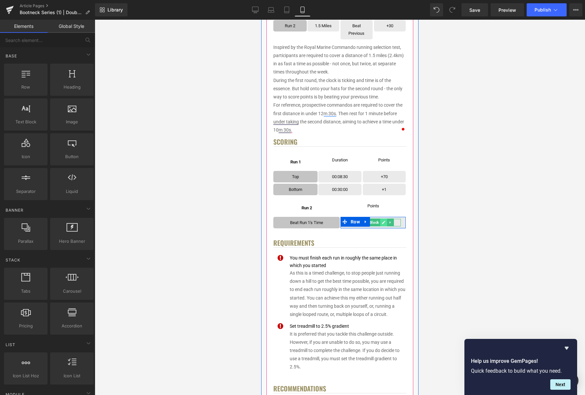
click at [383, 223] on icon at bounding box center [383, 222] width 3 height 3
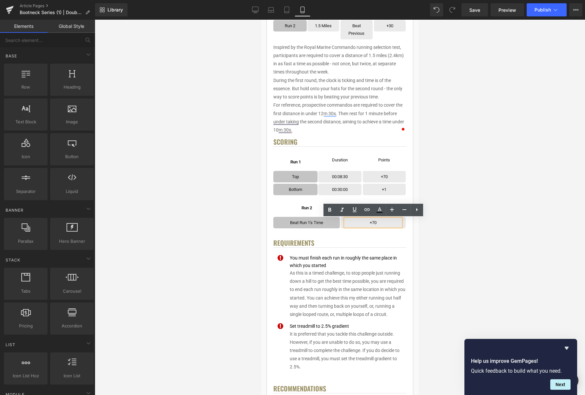
click at [383, 222] on p "+70" at bounding box center [373, 223] width 55 height 8
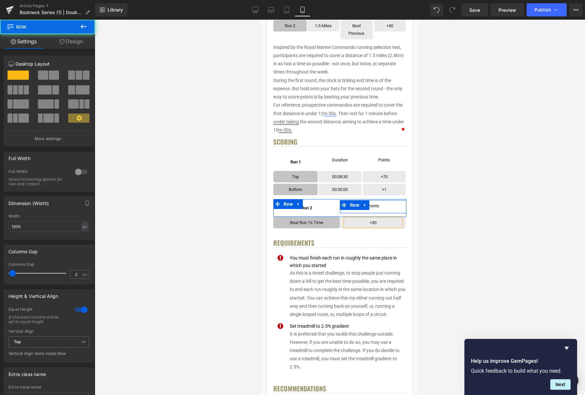
drag, startPoint x: 383, startPoint y: 212, endPoint x: 380, endPoint y: 216, distance: 4.9
click at [383, 209] on div "Points Text Block Row Row" at bounding box center [373, 206] width 67 height 13
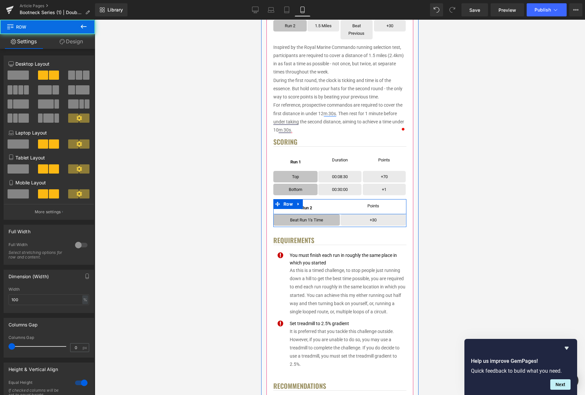
scroll to position [265, 0]
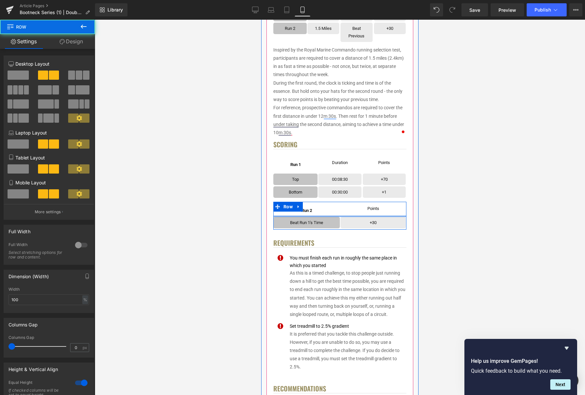
click at [381, 214] on div "Run 2 Text Block Row Row Points Text Block Row Row Row" at bounding box center [339, 209] width 133 height 15
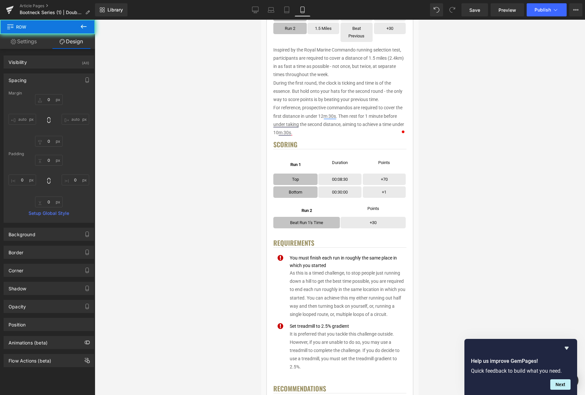
click at [484, 196] on div at bounding box center [340, 207] width 491 height 375
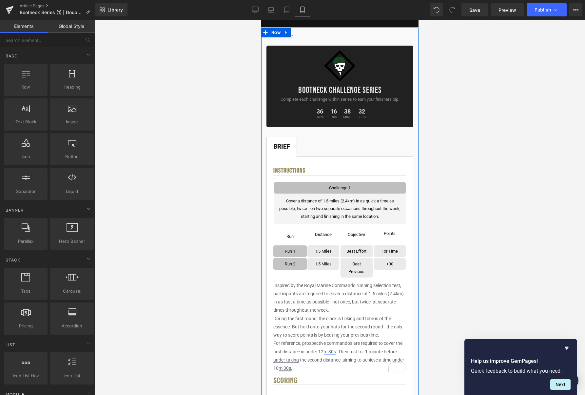
scroll to position [0, 0]
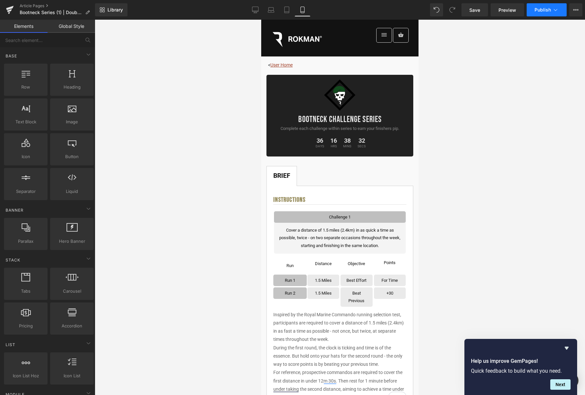
click at [557, 12] on icon at bounding box center [556, 10] width 7 height 7
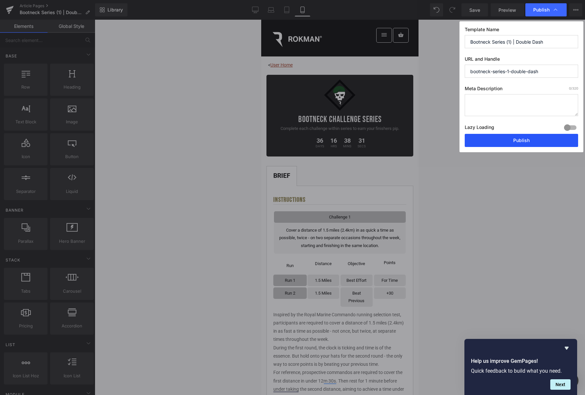
click at [526, 142] on button "Publish" at bounding box center [521, 140] width 113 height 13
